Goal: Submit feedback/report problem

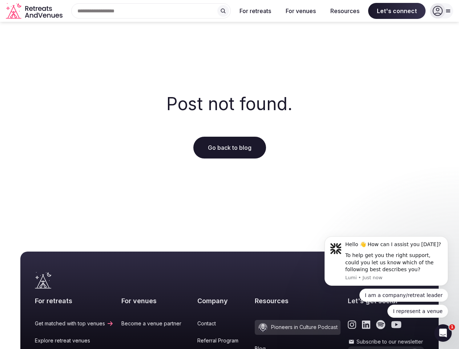
click at [230, 175] on div "Post not found. Go back to blog" at bounding box center [229, 127] width 459 height 210
click at [151, 11] on div "Search Popular Destinations [GEOGRAPHIC_DATA], [GEOGRAPHIC_DATA] [GEOGRAPHIC_DA…" at bounding box center [148, 10] width 166 height 15
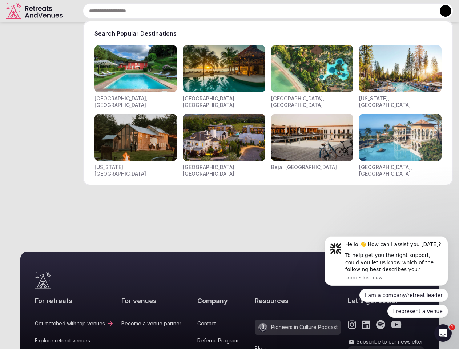
click at [223, 11] on input "text" at bounding box center [268, 10] width 371 height 15
click at [256, 11] on input "text" at bounding box center [268, 10] width 371 height 15
click at [301, 11] on input "text" at bounding box center [268, 10] width 371 height 15
click at [345, 11] on input "text" at bounding box center [268, 10] width 371 height 15
click at [397, 11] on input "text" at bounding box center [268, 10] width 371 height 15
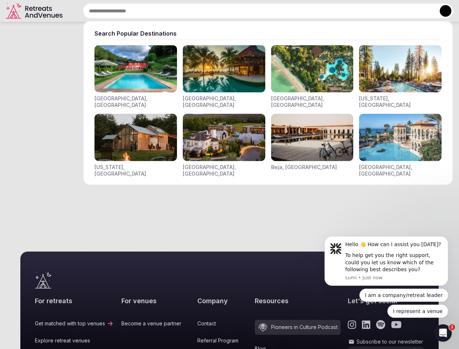
click at [442, 11] on button at bounding box center [446, 11] width 12 height 12
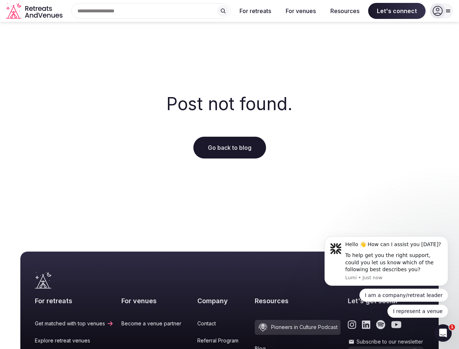
click at [387, 261] on div "To help get you the right support, could you let us know which of the following…" at bounding box center [394, 262] width 97 height 21
